Goal: Find specific page/section: Find specific page/section

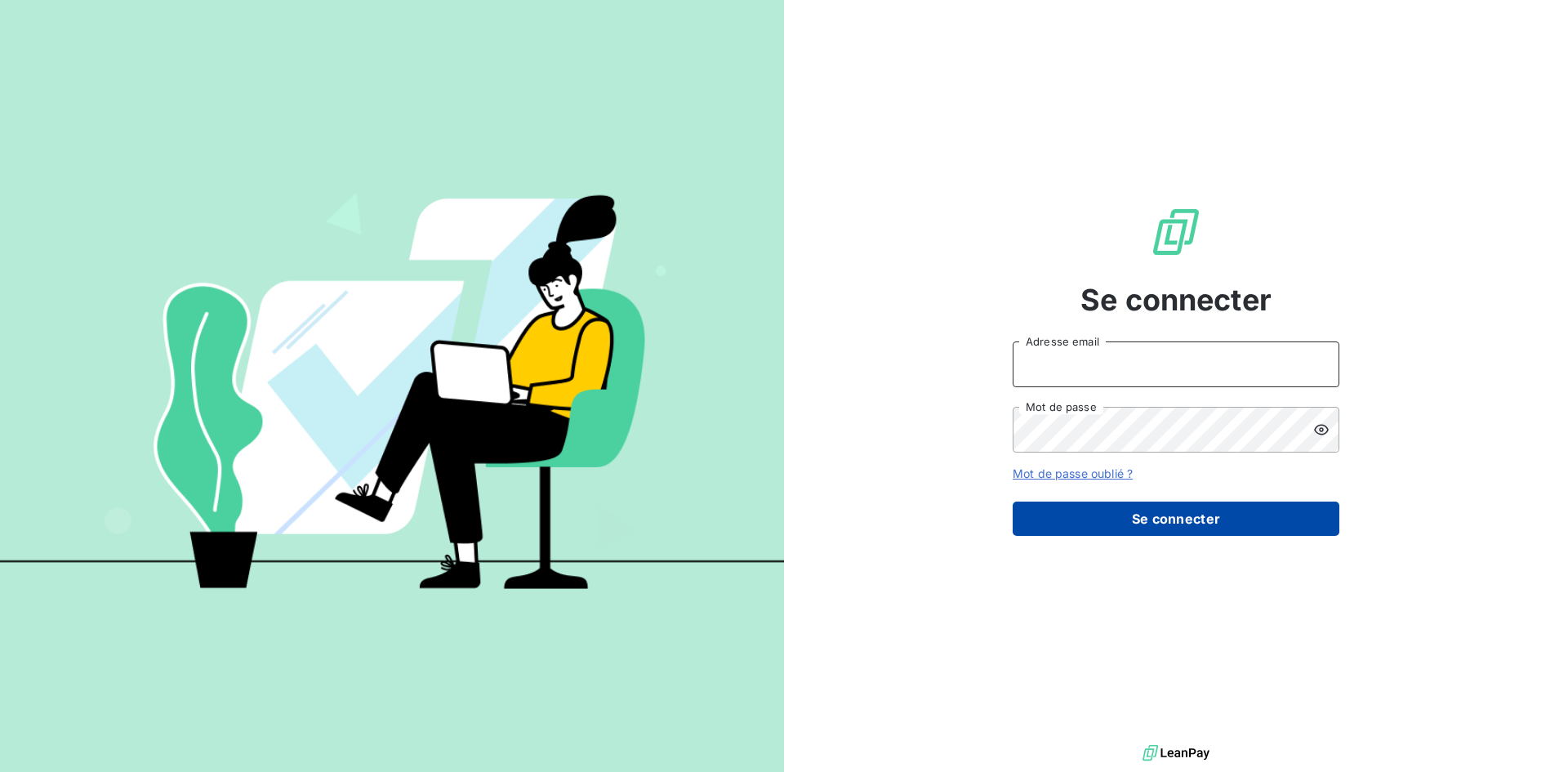
type input "[PERSON_NAME][EMAIL_ADDRESS][DOMAIN_NAME]"
drag, startPoint x: 1096, startPoint y: 522, endPoint x: 1088, endPoint y: 515, distance: 10.6
click at [1096, 522] on button "Se connecter" at bounding box center [1175, 518] width 327 height 34
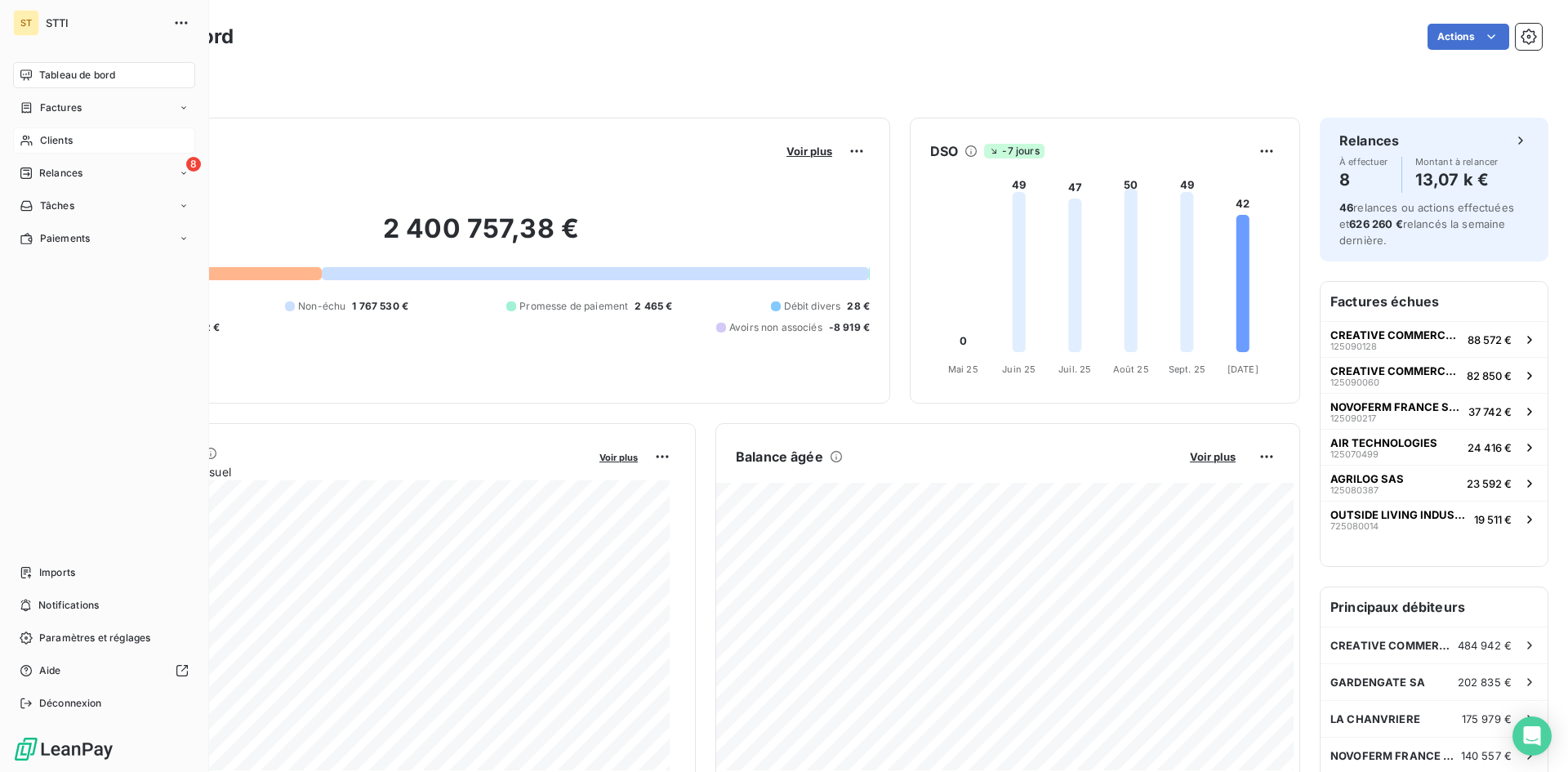
click at [51, 144] on span "Clients" at bounding box center [56, 140] width 32 height 15
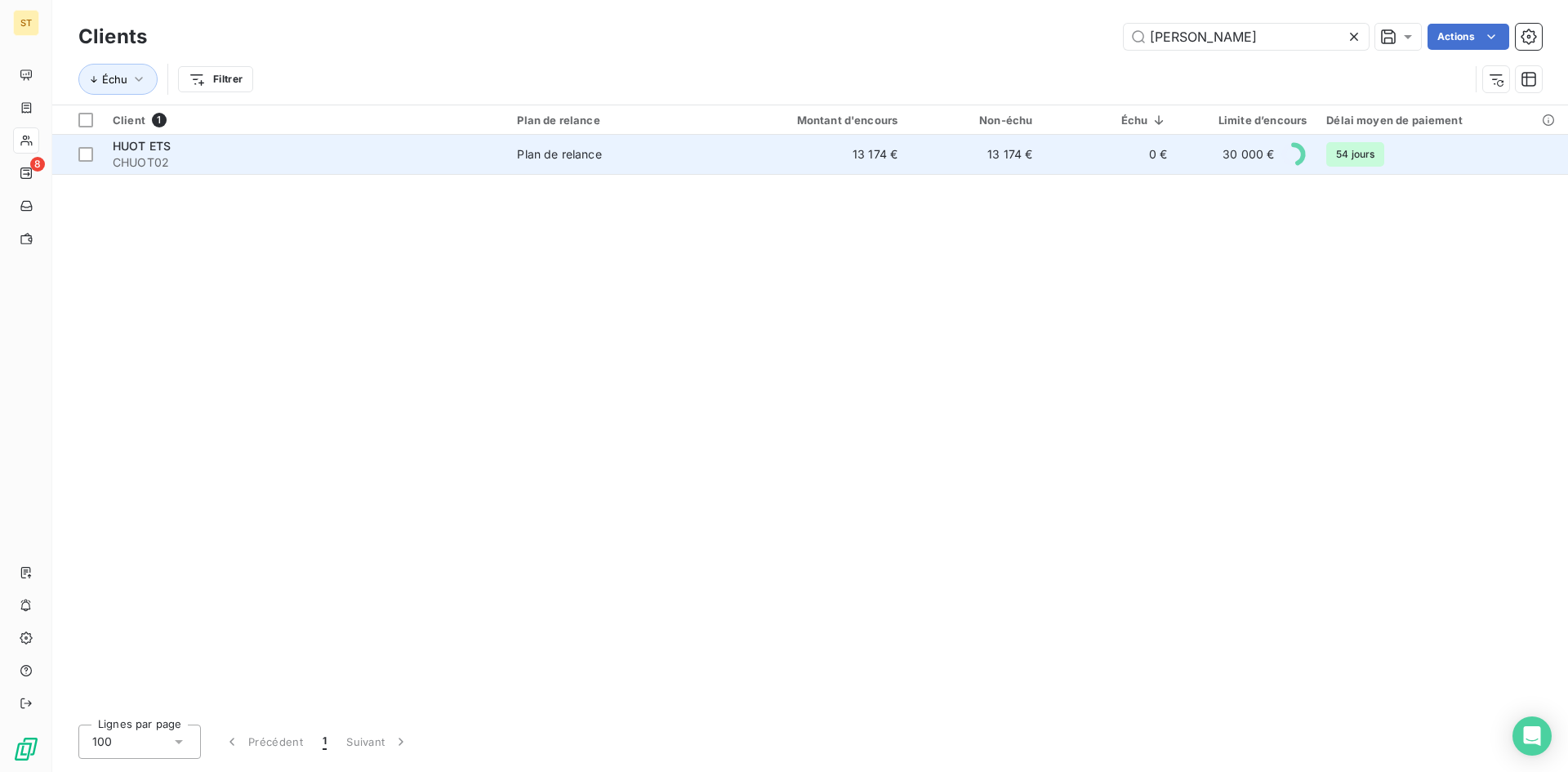
type input "[PERSON_NAME]"
click at [145, 154] on span "CHUOT02" at bounding box center [305, 162] width 385 height 17
